Goal: Task Accomplishment & Management: Complete application form

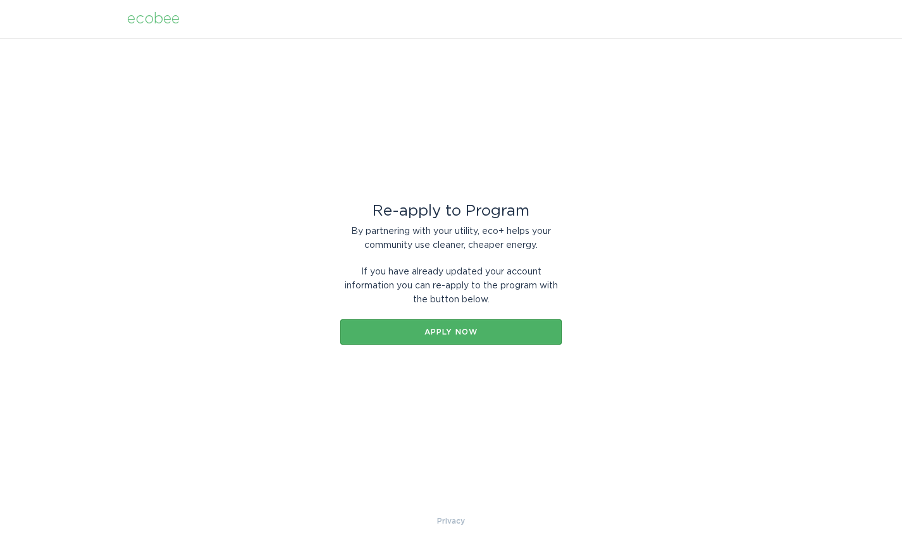
click at [434, 322] on button "Apply now" at bounding box center [450, 331] width 221 height 25
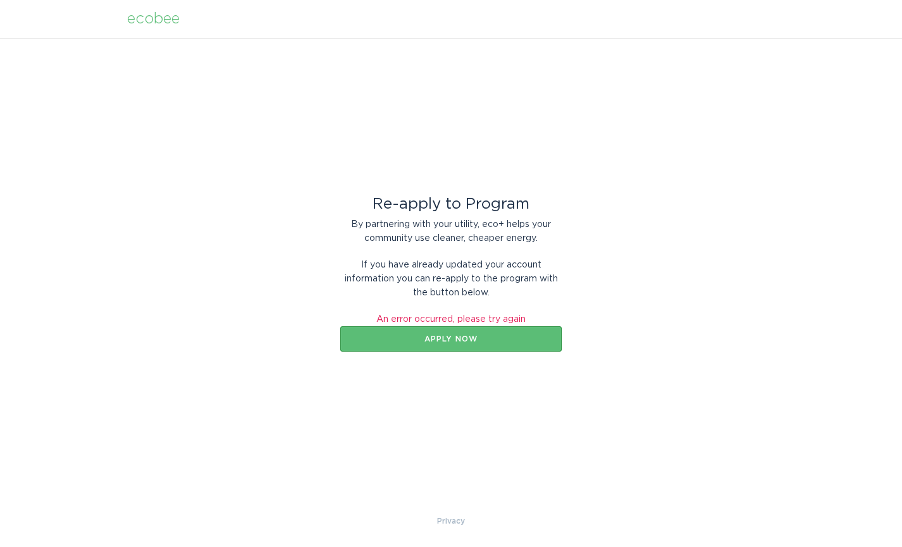
click at [654, 212] on div "Re-apply to Program By partnering with your utility, eco+ helps your community …" at bounding box center [451, 276] width 902 height 476
